Goal: Complete application form: Complete application form

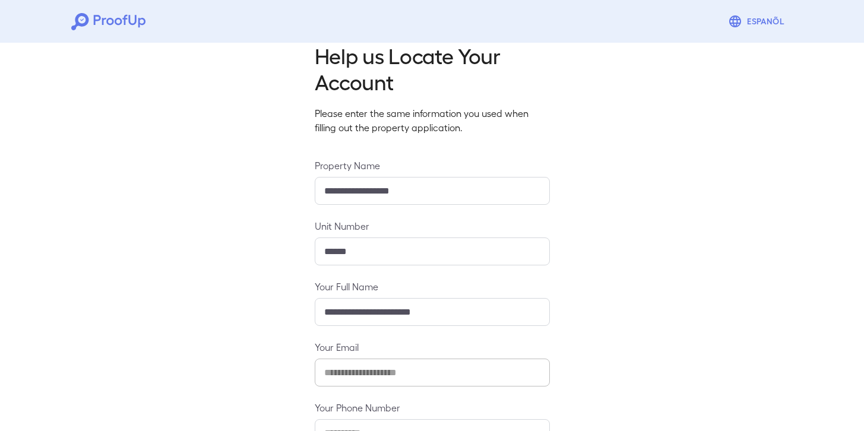
scroll to position [107, 0]
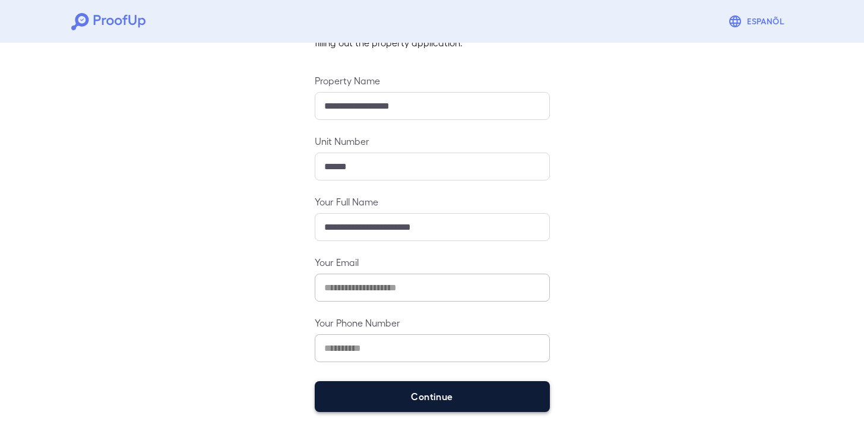
click at [426, 392] on button "Continue" at bounding box center [432, 396] width 235 height 31
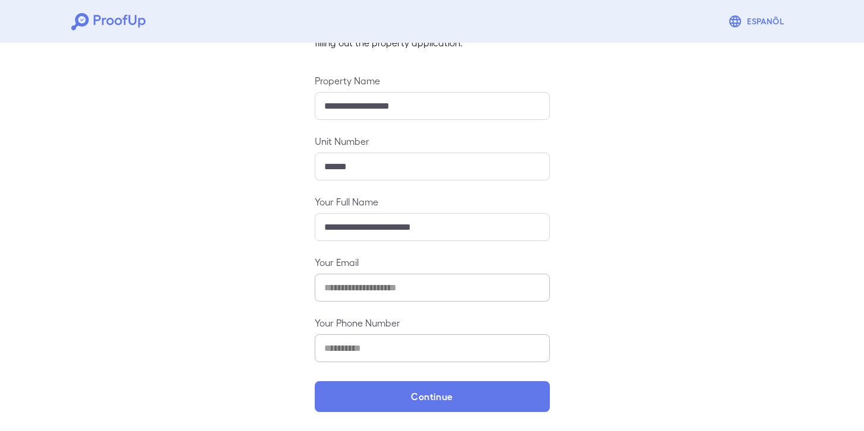
scroll to position [90, 0]
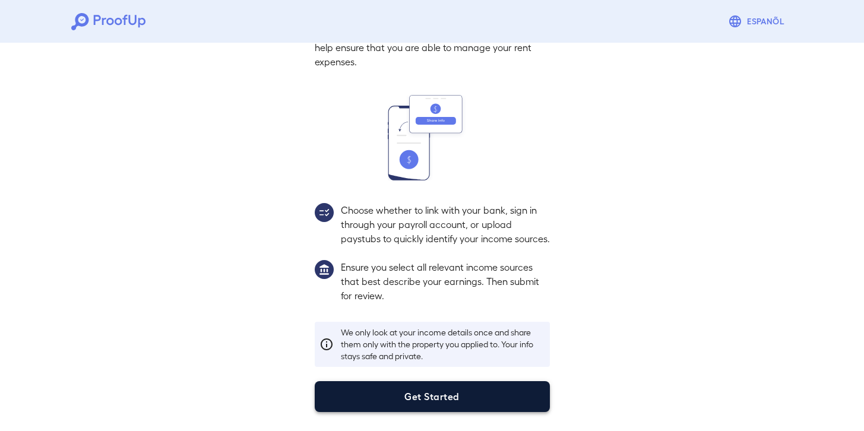
click at [445, 389] on button "Get Started" at bounding box center [432, 396] width 235 height 31
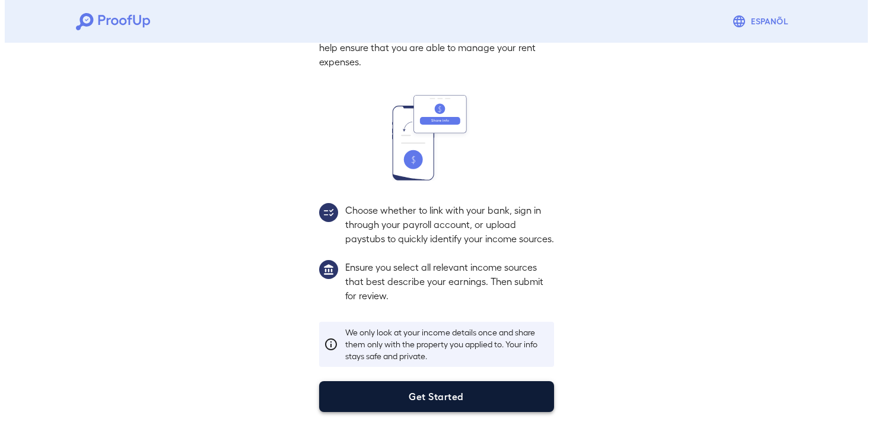
scroll to position [23, 0]
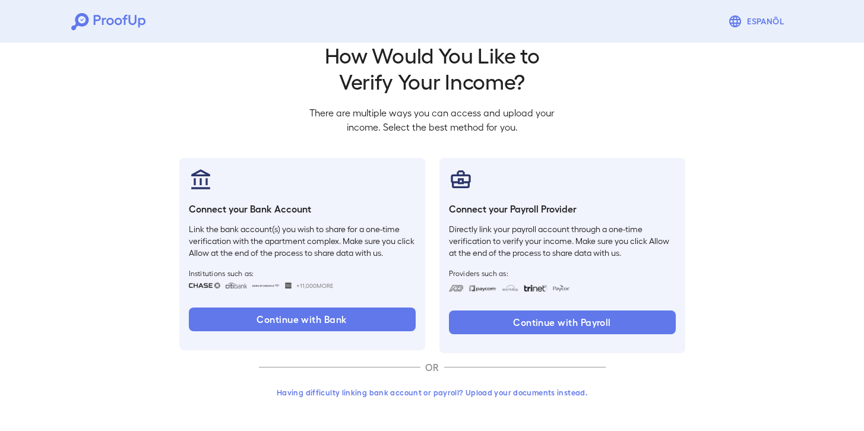
click at [325, 394] on button "Having difficulty linking bank account or payroll? Upload your documents instea…" at bounding box center [432, 392] width 347 height 21
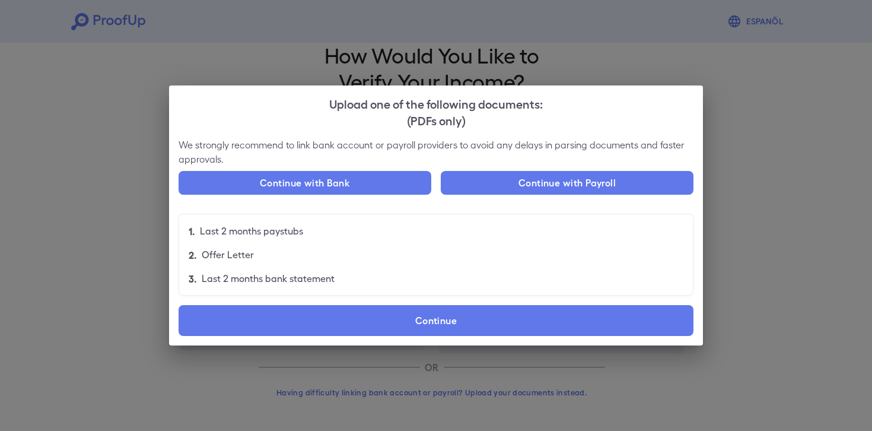
click at [431, 312] on label "Continue" at bounding box center [436, 320] width 515 height 31
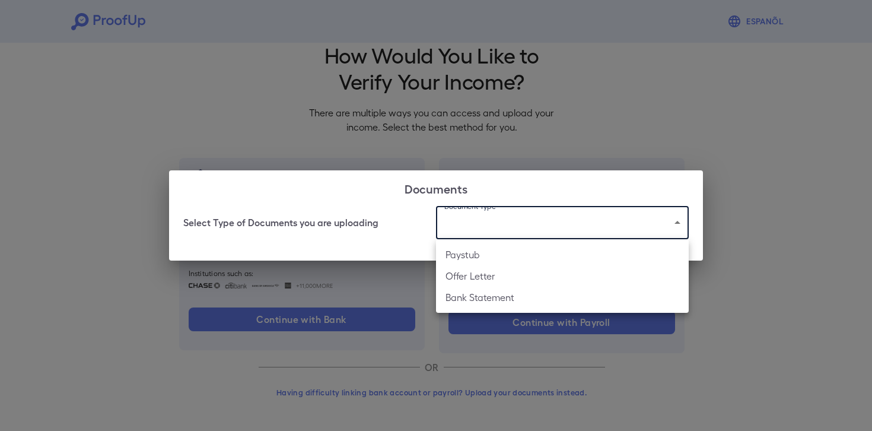
click at [510, 229] on body "Espanõl Go back How Would You Like to Verify Your Income? There are multiple wa…" at bounding box center [436, 203] width 872 height 453
click at [483, 261] on li "Paystub" at bounding box center [562, 254] width 253 height 21
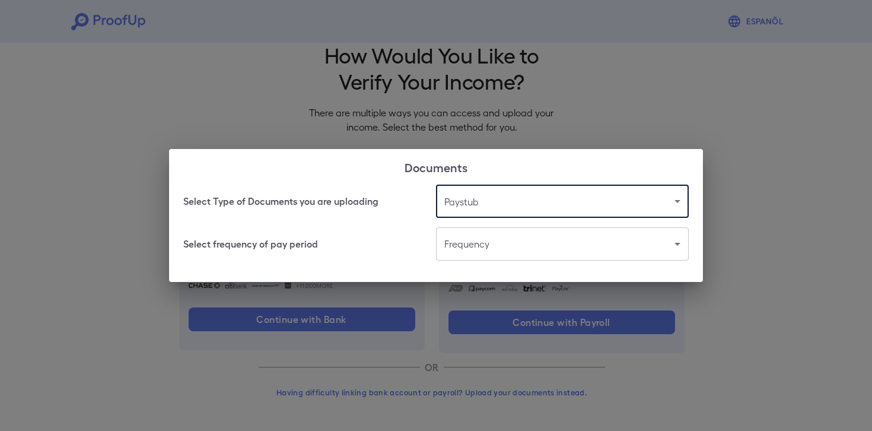
click at [521, 205] on body "Espanõl Go back How Would You Like to Verify Your Income? There are multiple wa…" at bounding box center [436, 203] width 872 height 453
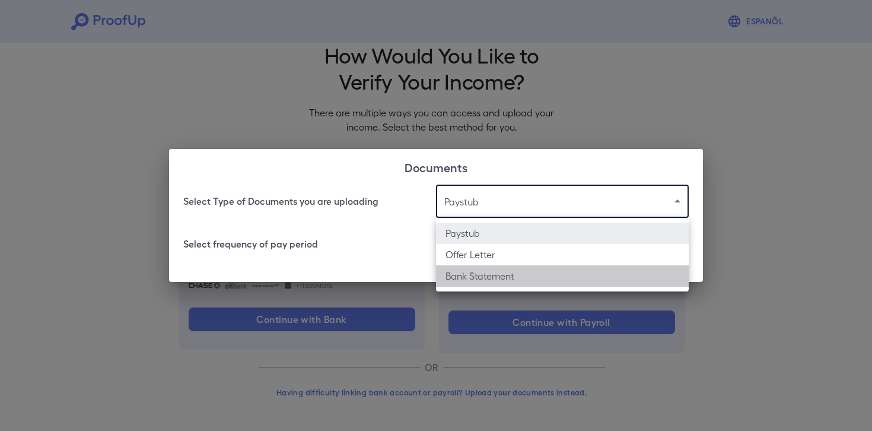
click at [512, 275] on li "Bank Statement" at bounding box center [562, 275] width 253 height 21
type input "**********"
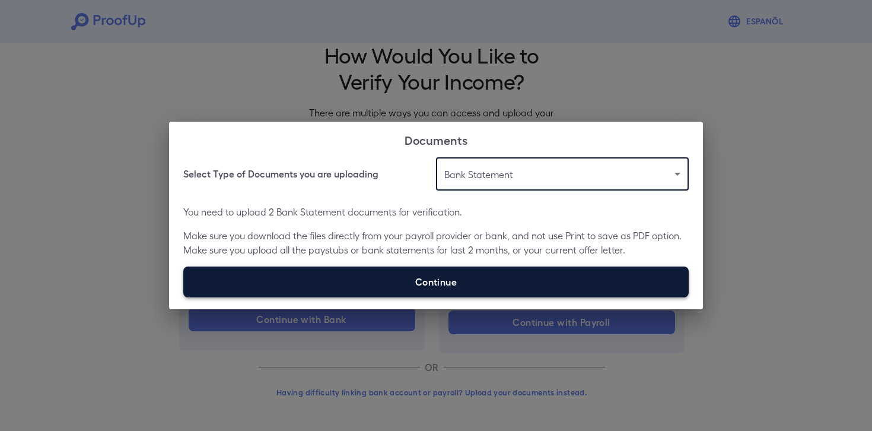
click at [493, 284] on label "Continue" at bounding box center [436, 281] width 506 height 31
click at [184, 297] on input "Continue" at bounding box center [183, 297] width 1 height 1
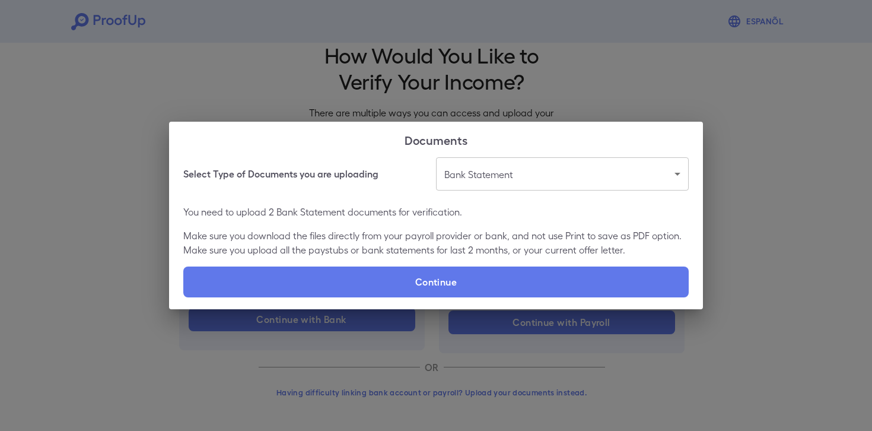
type input "**********"
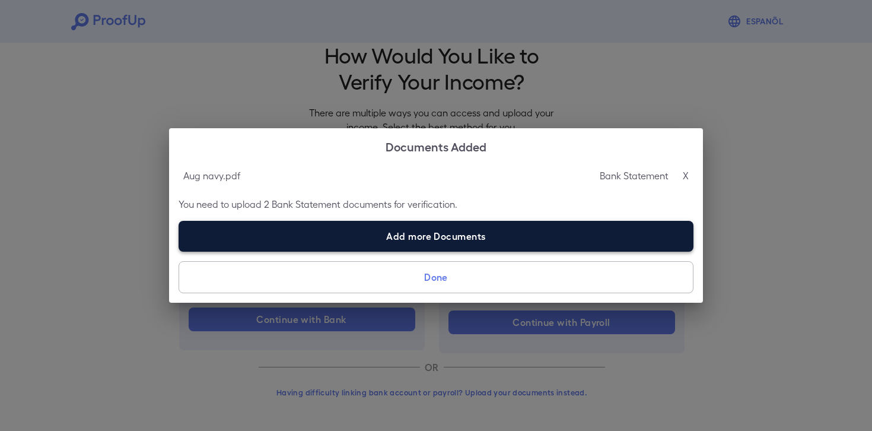
click at [426, 244] on label "Add more Documents" at bounding box center [436, 236] width 515 height 31
click at [179, 251] on input "Add more Documents" at bounding box center [179, 251] width 1 height 1
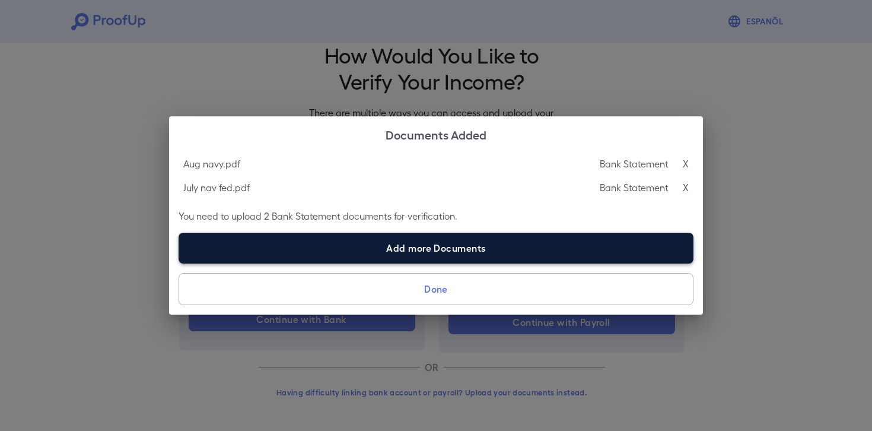
click at [405, 253] on label "Add more Documents" at bounding box center [436, 248] width 515 height 31
click at [179, 263] on input "Add more Documents" at bounding box center [179, 263] width 1 height 1
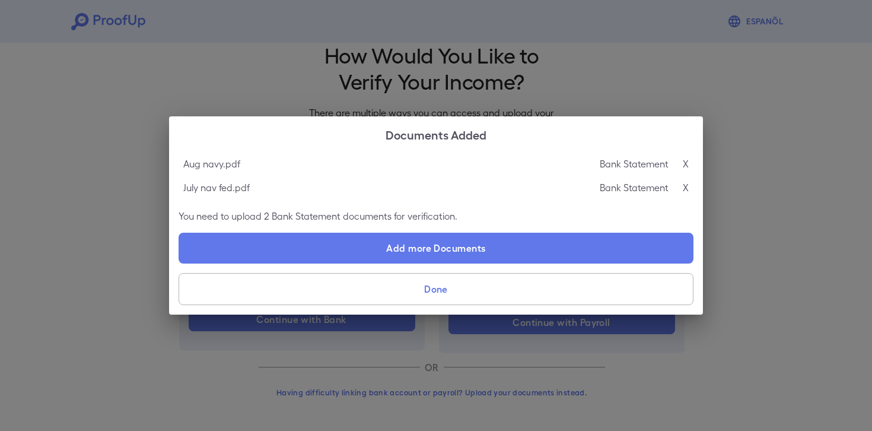
type input "**********"
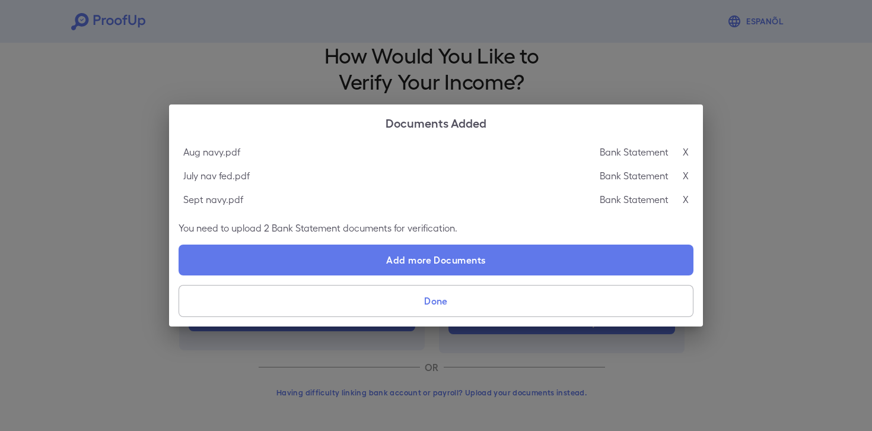
click at [364, 294] on button "Done" at bounding box center [436, 301] width 515 height 32
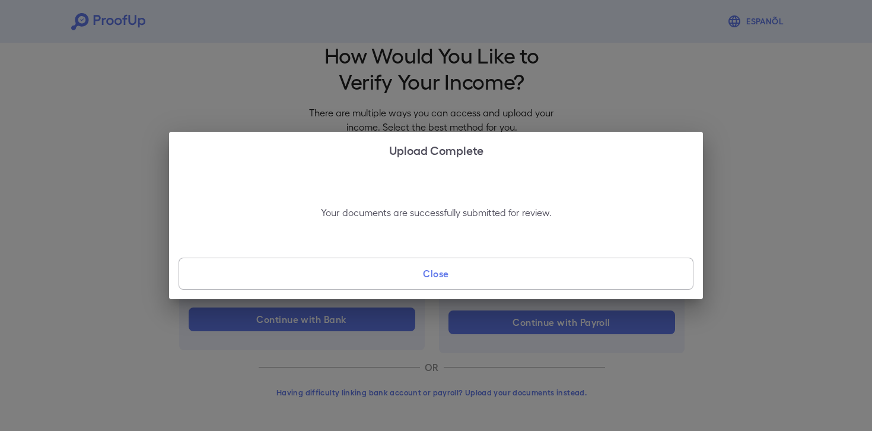
click at [440, 283] on button "Close" at bounding box center [436, 274] width 515 height 32
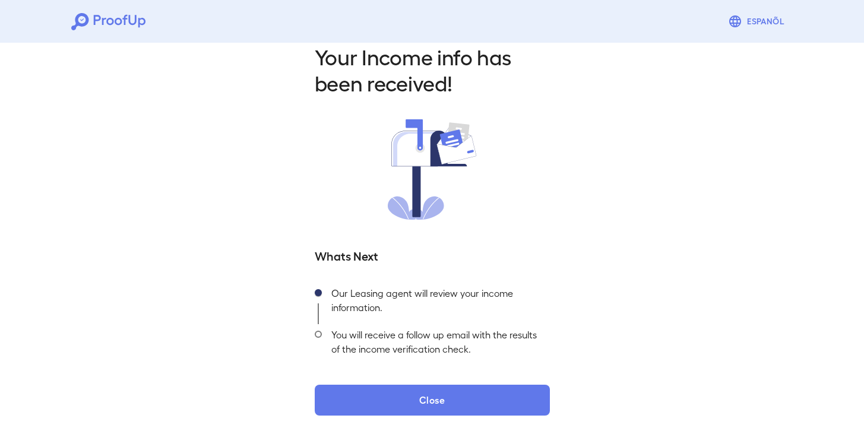
scroll to position [24, 0]
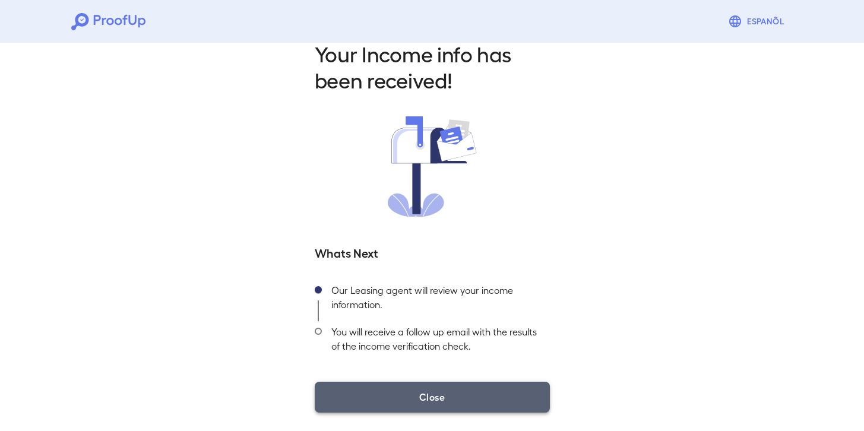
click at [453, 400] on button "Close" at bounding box center [432, 397] width 235 height 31
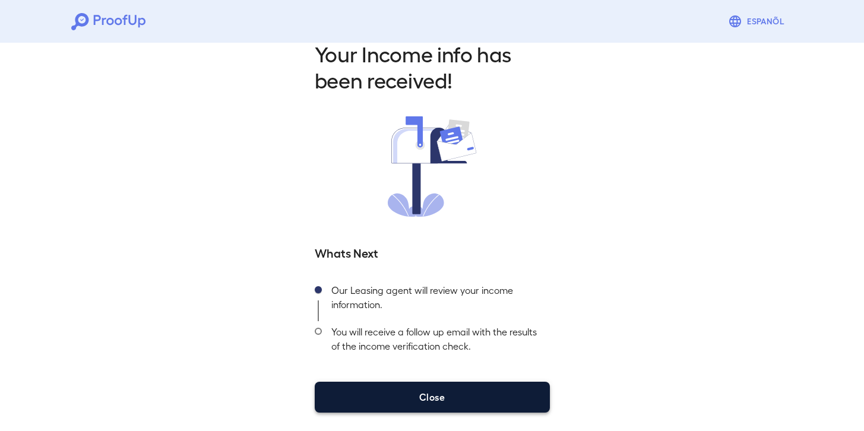
click at [437, 396] on button "Close" at bounding box center [432, 397] width 235 height 31
